Goal: Information Seeking & Learning: Find specific fact

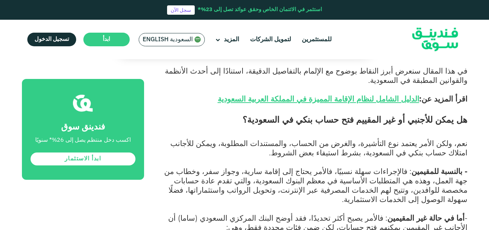
scroll to position [467, 0]
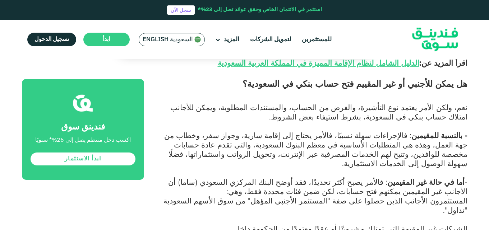
click at [443, 131] on span "- بالنسبة للمقيمين : فالإجراءات سهلة نسبيًا، فالأمر يحتاج إلى إقامة سارية، وجوا…" at bounding box center [315, 149] width 303 height 37
click at [431, 177] on strong "أما في حالة غير المقيمين" at bounding box center [425, 181] width 77 height 9
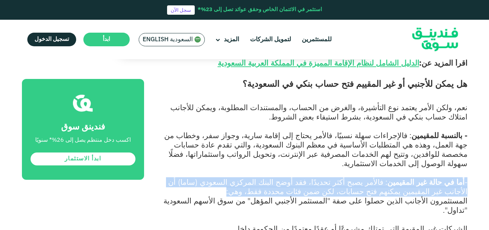
click at [431, 177] on strong "أما في حالة غير المقيمين" at bounding box center [425, 181] width 77 height 9
click at [412, 177] on strong "أما في حالة غير المقيمين" at bounding box center [425, 181] width 77 height 9
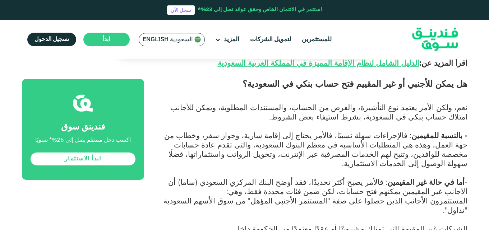
click at [412, 177] on strong "أما في حالة غير المقيمين" at bounding box center [425, 181] width 77 height 9
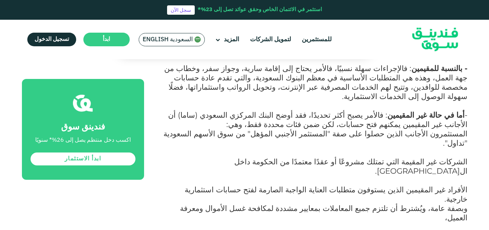
scroll to position [539, 0]
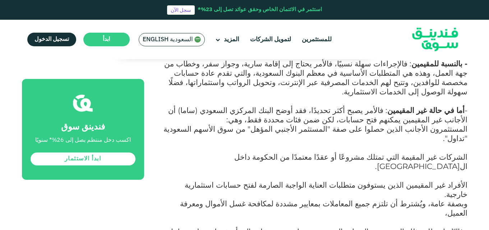
click at [446, 106] on span "- أما في حالة غير المقيمين : فالأمر يصبح أكثر تحديدًا، فقد أوضح البنك المركزي ا…" at bounding box center [317, 115] width 299 height 19
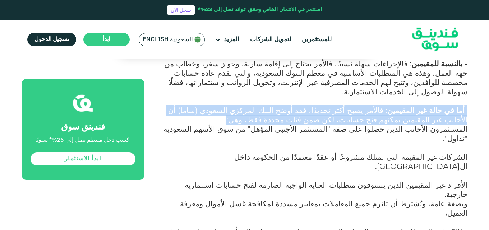
click at [446, 106] on span "- أما في حالة غير المقيمين : فالأمر يصبح أكثر تحديدًا، فقد أوضح البنك المركزي ا…" at bounding box center [317, 115] width 299 height 19
click at [417, 106] on span "- أما في حالة غير المقيمين : فالأمر يصبح أكثر تحديدًا، فقد أوضح البنك المركزي ا…" at bounding box center [317, 115] width 299 height 19
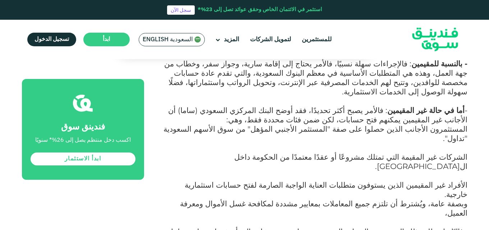
click at [402, 124] on span "المستثمرون الأجانب الذين حصلوا على صفة "المستثمر الأجنبي المؤهل" من سوق الأسهم …" at bounding box center [315, 133] width 304 height 19
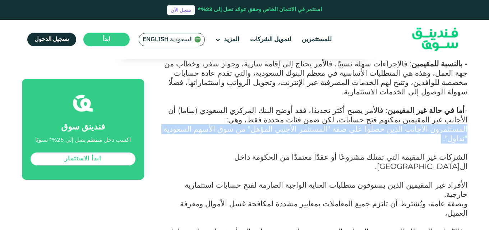
click at [402, 124] on span "المستثمرون الأجانب الذين حصلوا على صفة "المستثمر الأجنبي المؤهل" من سوق الأسهم …" at bounding box center [315, 133] width 304 height 19
click at [373, 124] on span "المستثمرون الأجانب الذين حصلوا على صفة "المستثمر الأجنبي المؤهل" من سوق الأسهم …" at bounding box center [315, 133] width 304 height 19
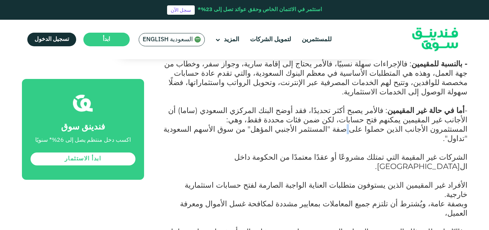
click at [373, 124] on span "المستثمرون الأجانب الذين حصلوا على صفة "المستثمر الأجنبي المؤهل" من سوق الأسهم …" at bounding box center [315, 133] width 304 height 19
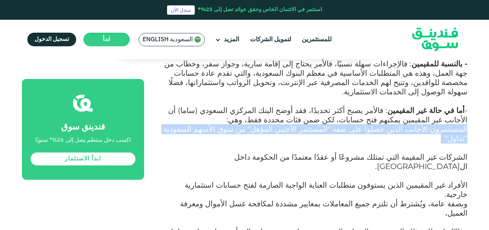
click at [373, 124] on span "المستثمرون الأجانب الذين حصلوا على صفة "المستثمر الأجنبي المؤهل" من سوق الأسهم …" at bounding box center [315, 133] width 304 height 19
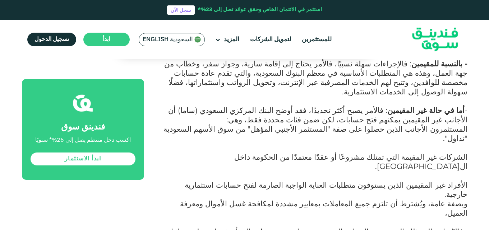
click at [452, 152] on span "الشركات غير المقيمة التي تمتلك مشروعًا أو عقدًا معتمدًا من الحكومة داخل ال[GEOG…" at bounding box center [350, 161] width 233 height 19
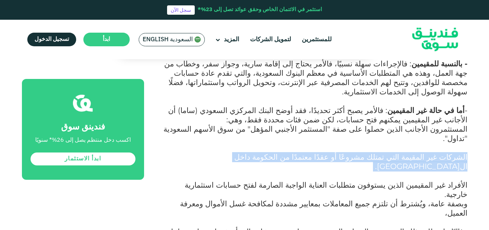
click at [452, 152] on span "الشركات غير المقيمة التي تمتلك مشروعًا أو عقدًا معتمدًا من الحكومة داخل ال[GEOG…" at bounding box center [350, 161] width 233 height 19
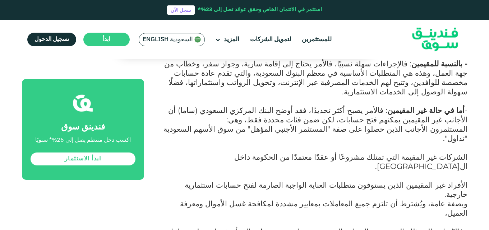
click at [342, 199] on span "وبصفة عامة، ويُشترط أن تلتزم جميع المعاملات بمعايير مشددة لمكافحة غسل الأموال و…" at bounding box center [319, 222] width 296 height 47
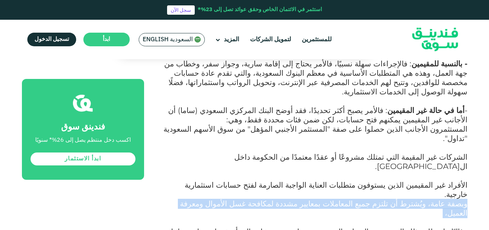
click at [342, 199] on span "وبصفة عامة، ويُشترط أن تلتزم جميع المعاملات بمعايير مشددة لمكافحة غسل الأموال و…" at bounding box center [319, 222] width 296 height 47
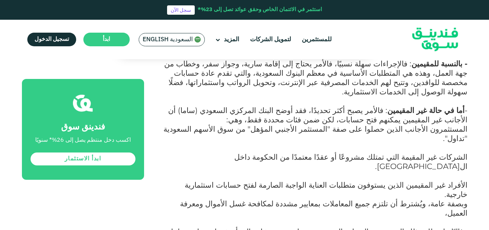
click at [361, 199] on span "وبصفة عامة، ويُشترط أن تلتزم جميع المعاملات بمعايير مشددة لمكافحة غسل الأموال و…" at bounding box center [319, 222] width 296 height 47
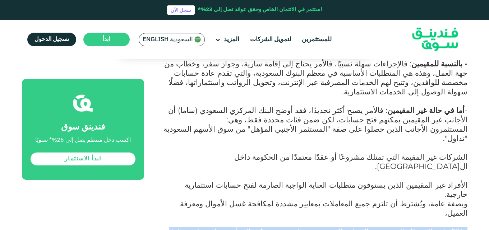
click at [361, 199] on span "وبصفة عامة، ويُشترط أن تلتزم جميع المعاملات بمعايير مشددة لمكافحة غسل الأموال و…" at bounding box center [319, 222] width 296 height 47
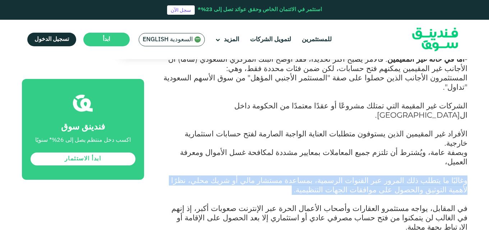
scroll to position [611, 0]
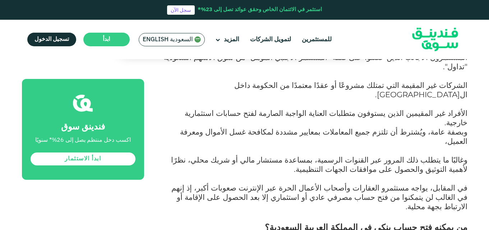
click at [411, 222] on span "من يمكنه فتح حساب بنكي في المملكة العربية السعودية؟" at bounding box center [366, 227] width 203 height 10
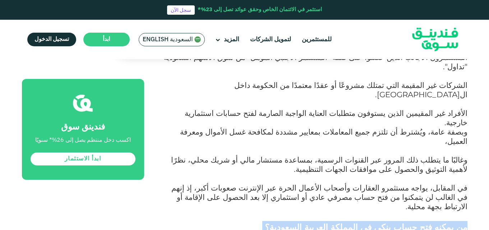
click at [411, 222] on span "من يمكنه فتح حساب بنكي في المملكة العربية السعودية؟" at bounding box center [366, 227] width 203 height 10
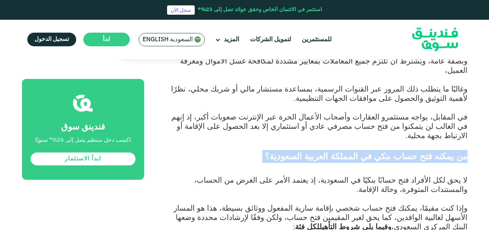
scroll to position [683, 0]
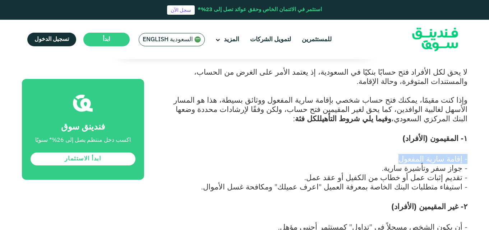
scroll to position [790, 0]
click at [450, 222] on span "- أن يكون الشخص مسجلاً في "تداول" كمستثمر أجنبي مؤهل." at bounding box center [372, 226] width 189 height 9
click at [422, 222] on span "- أن يكون الشخص مسجلاً في "تداول" كمستثمر أجنبي مؤهل." at bounding box center [372, 226] width 189 height 9
click at [420, 222] on span "- أن يكون الشخص مسجلاً في "تداول" كمستثمر أجنبي مؤهل." at bounding box center [372, 226] width 189 height 9
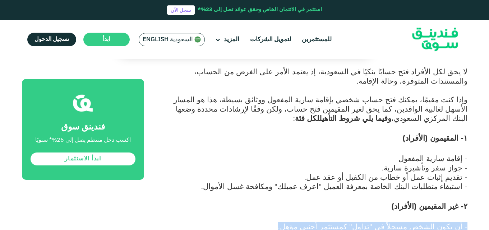
click at [419, 222] on span "- أن يكون الشخص مسجلاً في "تداول" كمستثمر أجنبي مؤهل." at bounding box center [372, 226] width 189 height 9
click at [399, 222] on span "- أن يكون الشخص مسجلاً في "تداول" كمستثمر أجنبي مؤهل." at bounding box center [372, 226] width 189 height 9
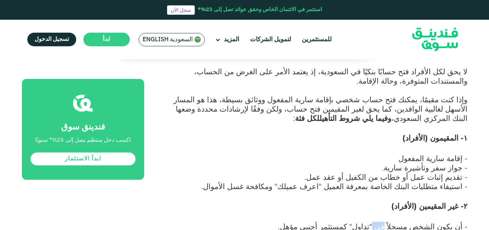
click at [399, 222] on span "- أن يكون الشخص مسجلاً في "تداول" كمستثمر أجنبي مؤهل." at bounding box center [372, 226] width 189 height 9
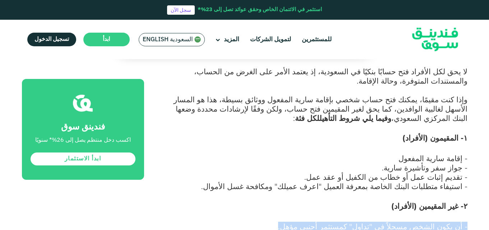
click at [399, 222] on span "- أن يكون الشخص مسجلاً في "تداول" كمستثمر أجنبي مؤهل." at bounding box center [372, 226] width 189 height 9
click at [382, 222] on span "- أن يكون الشخص مسجلاً في "تداول" كمستثمر أجنبي مؤهل." at bounding box center [372, 226] width 189 height 9
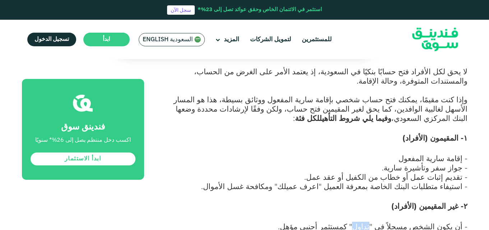
click at [382, 222] on span "- أن يكون الشخص مسجلاً في "تداول" كمستثمر أجنبي مؤهل." at bounding box center [372, 226] width 189 height 9
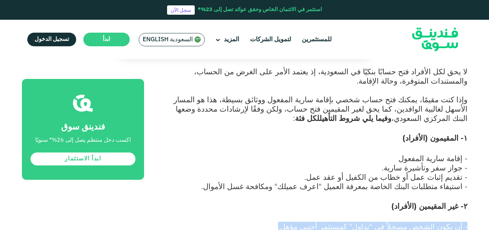
click at [382, 222] on span "- أن يكون الشخص مسجلاً في "تداول" كمستثمر أجنبي مؤهل." at bounding box center [372, 226] width 189 height 9
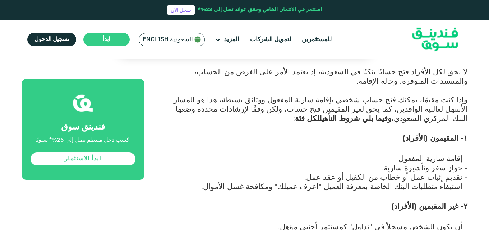
drag, startPoint x: 450, startPoint y: 152, endPoint x: 392, endPoint y: 151, distance: 58.2
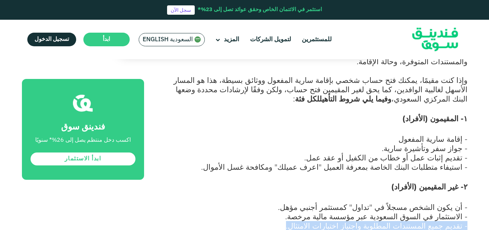
scroll to position [826, 0]
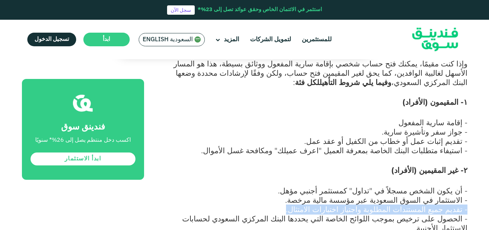
click at [332, 205] on span "- تقديم جميع المستندات المطلوبة واجتياز اختبارات الامتثال." at bounding box center [376, 209] width 181 height 9
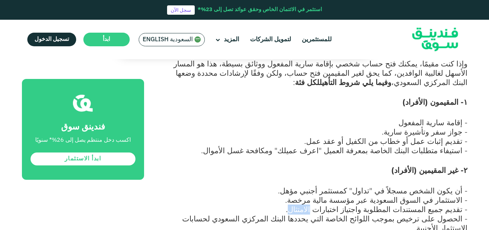
click at [332, 205] on span "- تقديم جميع المستندات المطلوبة واجتياز اختبارات الامتثال." at bounding box center [376, 209] width 181 height 9
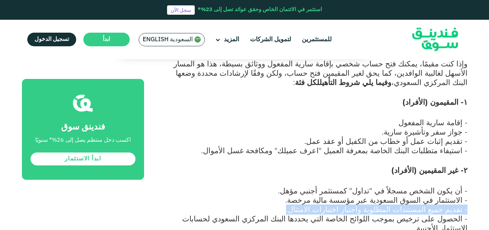
click at [332, 205] on span "- تقديم جميع المستندات المطلوبة واجتياز اختبارات الامتثال." at bounding box center [376, 209] width 181 height 9
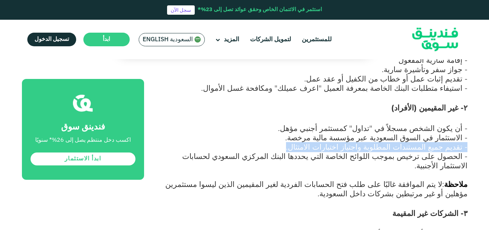
scroll to position [898, 0]
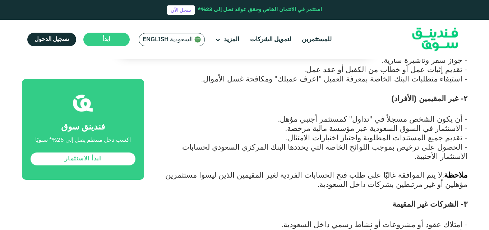
click at [260, 170] on span "لا يتم الموافقة غالبًا على طلب فتح الحسابات الفردية لغير المقيمين الذين ليسوا م…" at bounding box center [316, 179] width 302 height 19
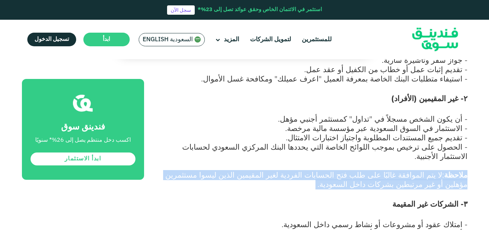
click at [260, 170] on span "لا يتم الموافقة غالبًا على طلب فتح الحسابات الفردية لغير المقيمين الذين ليسوا م…" at bounding box center [316, 179] width 302 height 19
click at [267, 170] on span "لا يتم الموافقة غالبًا على طلب فتح الحسابات الفردية لغير المقيمين الذين ليسوا م…" at bounding box center [316, 179] width 302 height 19
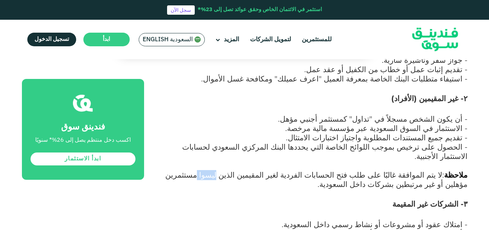
click at [267, 170] on span "لا يتم الموافقة غالبًا على طلب فتح الحسابات الفردية لغير المقيمين الذين ليسوا م…" at bounding box center [316, 179] width 302 height 19
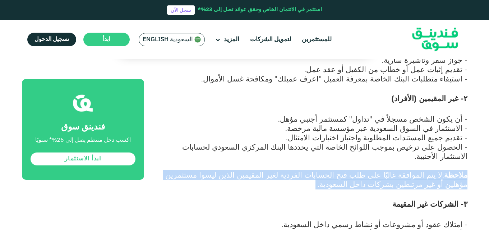
click at [267, 170] on span "لا يتم الموافقة غالبًا على طلب فتح الحسابات الفردية لغير المقيمين الذين ليسوا م…" at bounding box center [316, 179] width 302 height 19
click at [276, 170] on span "لا يتم الموافقة غالبًا على طلب فتح الحسابات الفردية لغير المقيمين الذين ليسوا م…" at bounding box center [316, 179] width 302 height 19
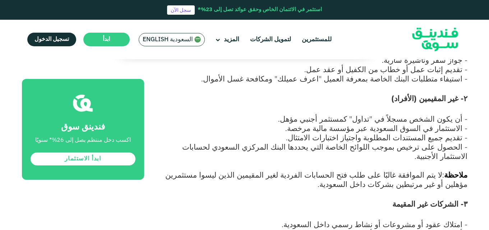
click at [308, 170] on span "لا يتم الموافقة غالبًا على طلب فتح الحسابات الفردية لغير المقيمين الذين ليسوا م…" at bounding box center [316, 179] width 302 height 19
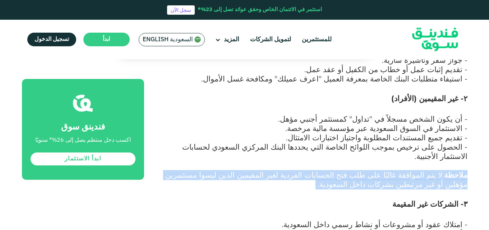
click at [308, 170] on span "لا يتم الموافقة غالبًا على طلب فتح الحسابات الفردية لغير المقيمين الذين ليسوا م…" at bounding box center [316, 179] width 302 height 19
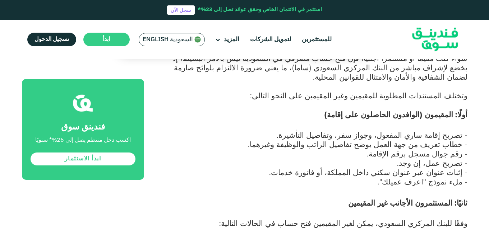
scroll to position [1221, 0]
